Goal: Information Seeking & Learning: Find specific fact

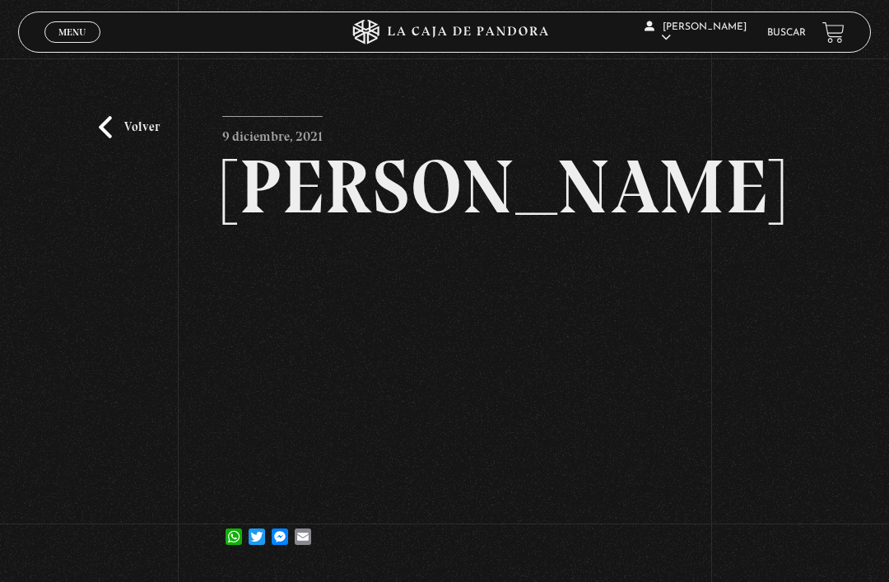
scroll to position [95, 0]
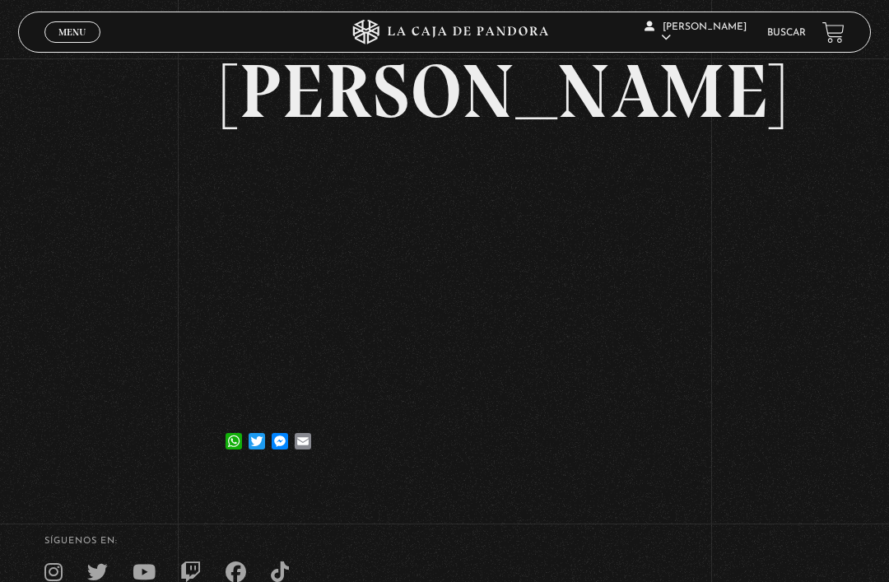
click at [71, 29] on span "Menu" at bounding box center [71, 32] width 27 height 10
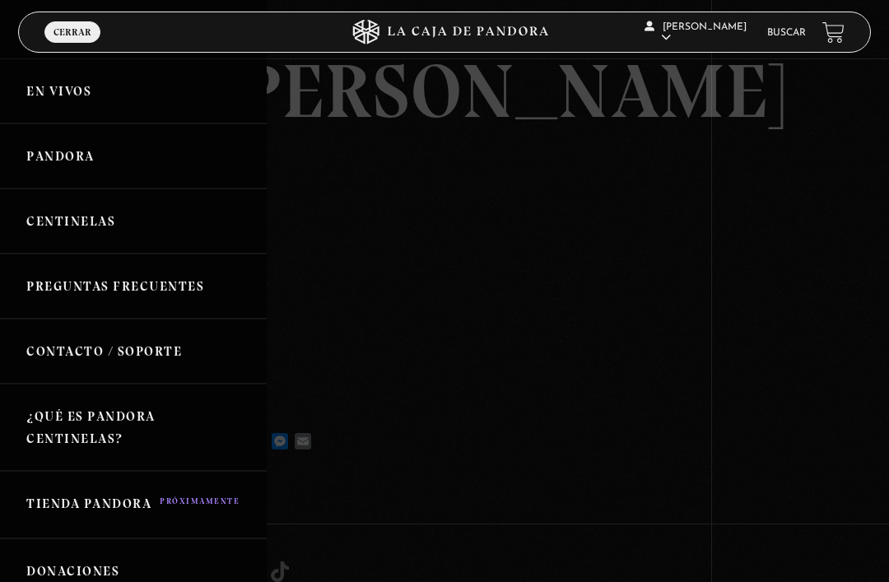
click at [57, 151] on link "Pandora" at bounding box center [133, 155] width 267 height 65
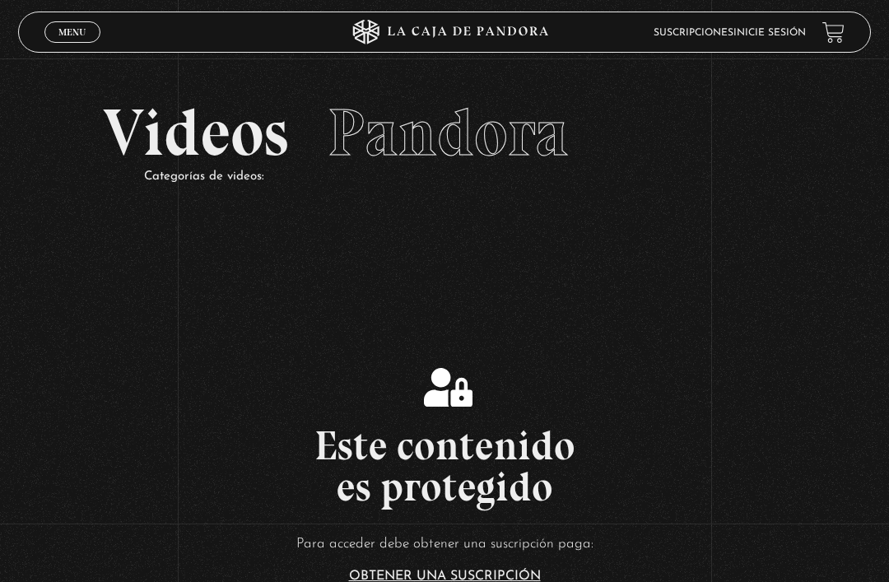
click at [67, 24] on link "Menu Cerrar" at bounding box center [72, 31] width 56 height 21
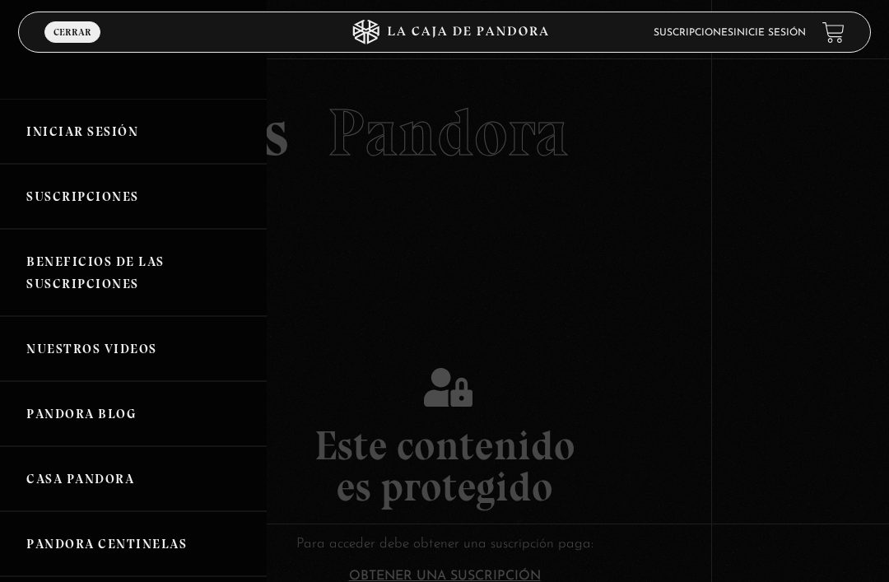
click at [97, 133] on link "Iniciar Sesión" at bounding box center [133, 131] width 267 height 65
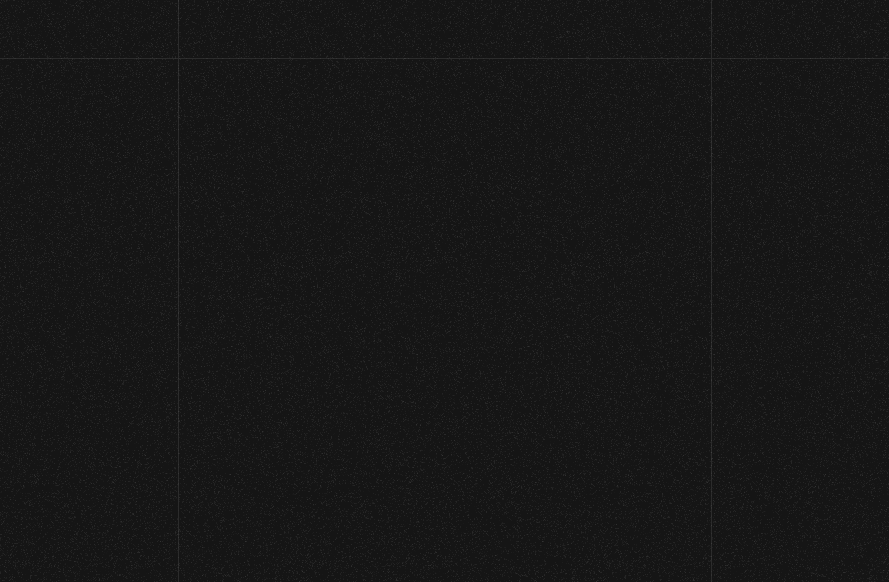
click at [86, 128] on span "Iniciar" at bounding box center [445, 126] width 854 height 66
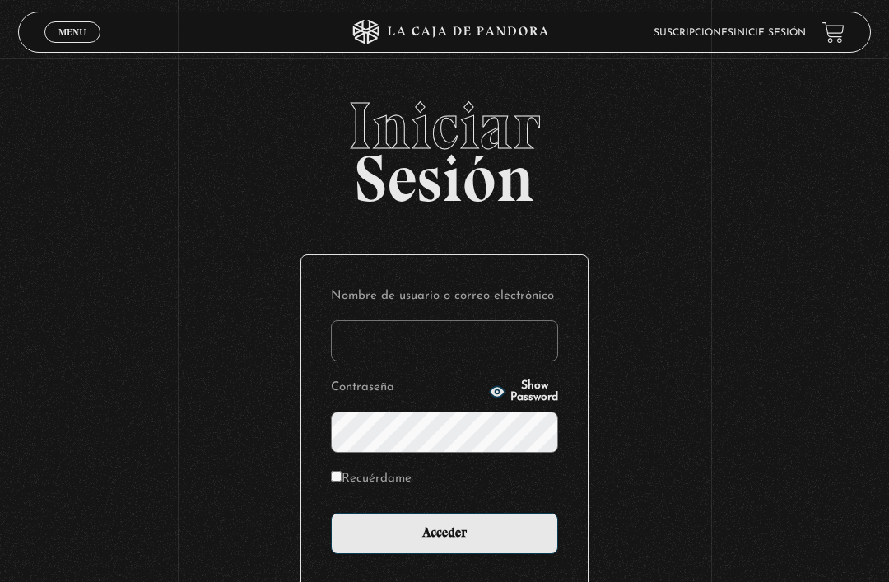
type input "anabelcastro.04@yahoo.com"
click at [445, 542] on input "Acceder" at bounding box center [444, 533] width 227 height 41
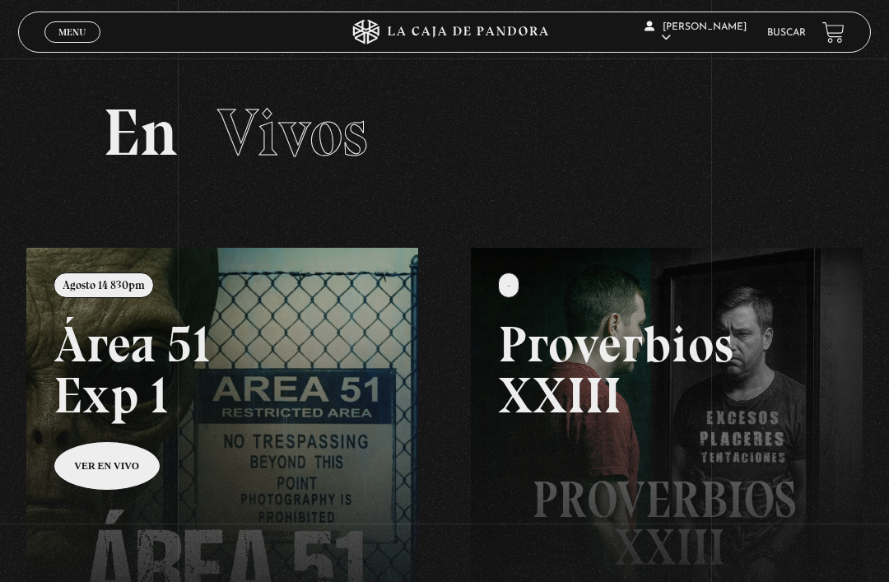
click at [71, 26] on link "Menu Cerrar" at bounding box center [72, 31] width 56 height 21
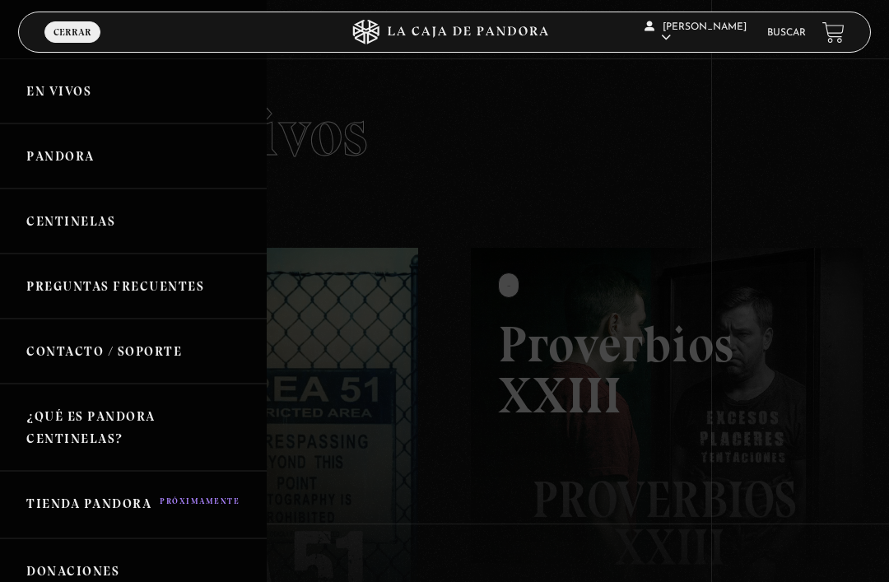
click at [745, 179] on div at bounding box center [444, 291] width 889 height 582
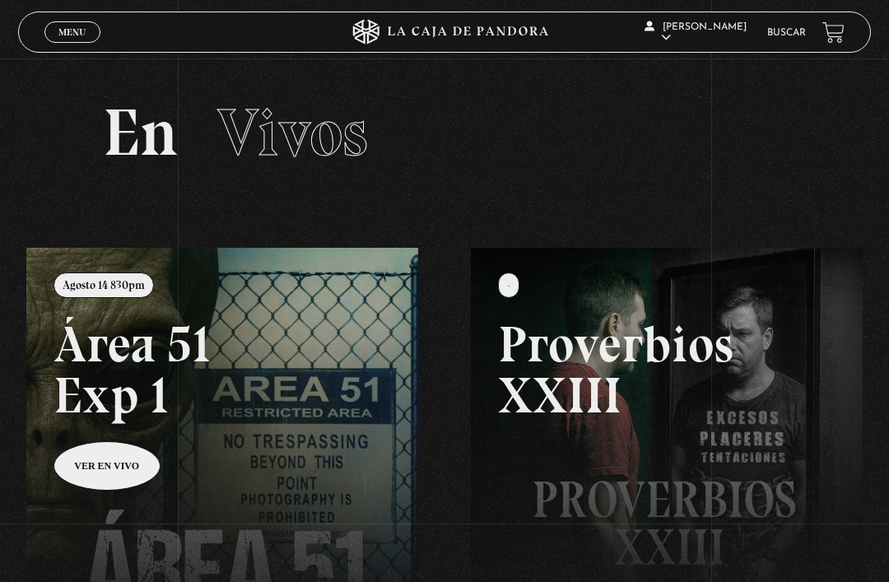
click at [796, 30] on link "Buscar" at bounding box center [786, 33] width 39 height 10
click at [785, 30] on link "Buscar" at bounding box center [786, 33] width 39 height 10
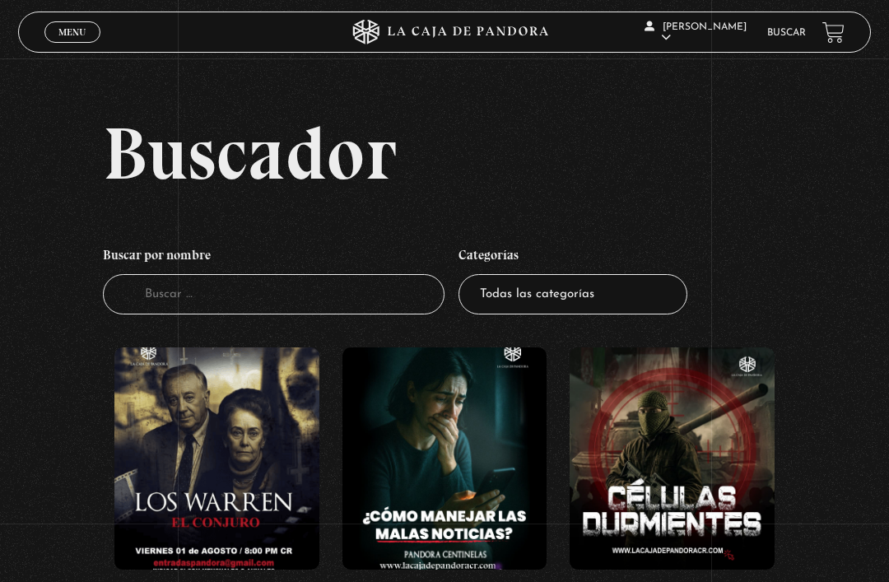
click at [311, 308] on input "Buscador" at bounding box center [274, 294] width 342 height 40
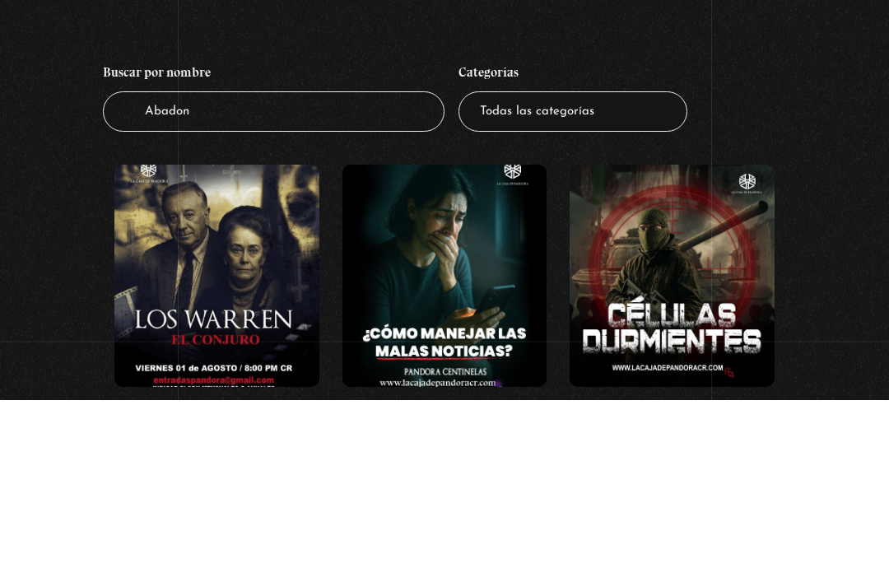
type input "Abadon"
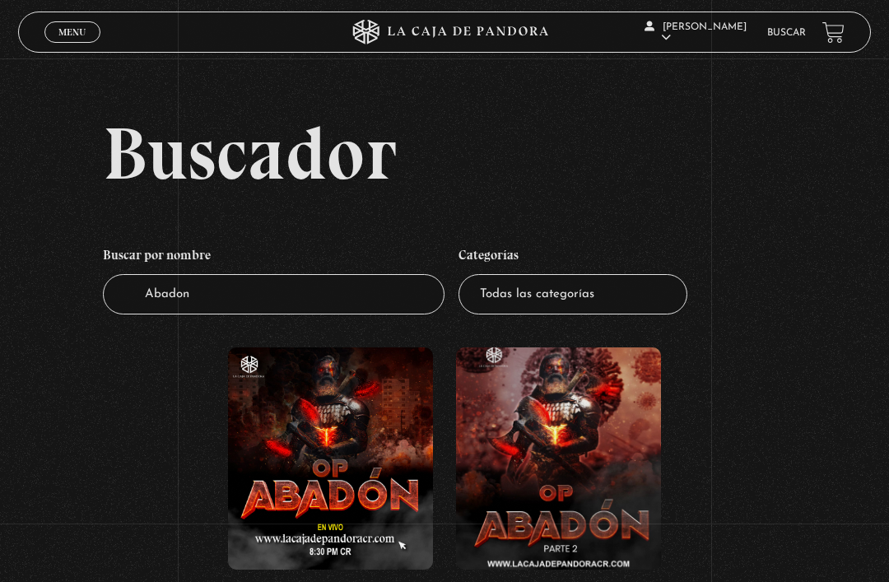
click at [306, 460] on figure at bounding box center [330, 458] width 205 height 222
